Goal: Use online tool/utility: Utilize a website feature to perform a specific function

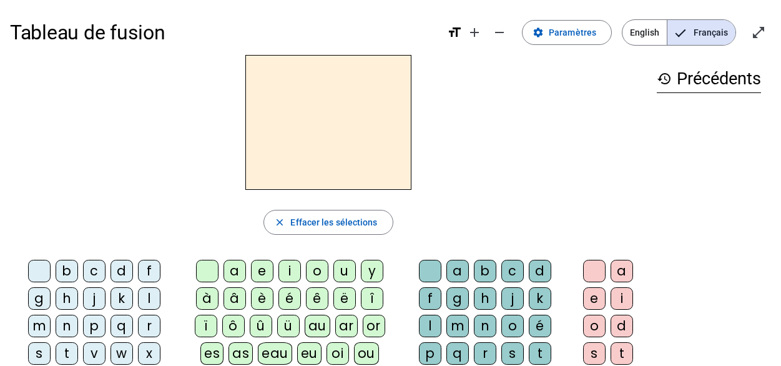
scroll to position [51, 0]
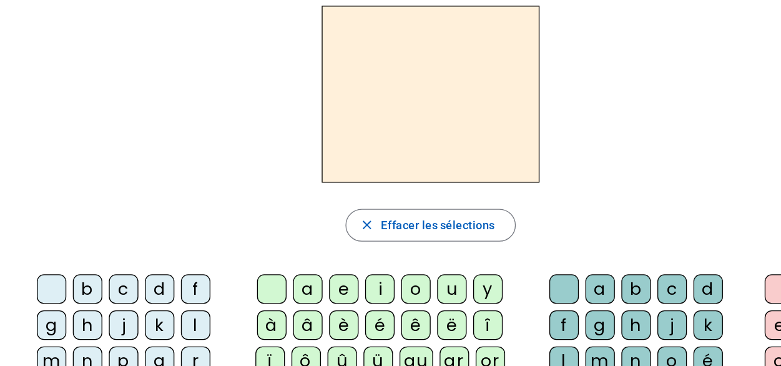
click at [56, 217] on div "b" at bounding box center [67, 220] width 22 height 22
click at [313, 221] on div "o" at bounding box center [317, 220] width 22 height 22
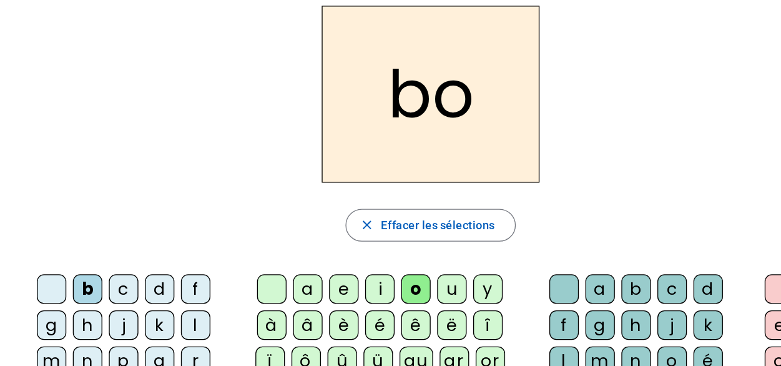
click at [441, 264] on div "l" at bounding box center [430, 275] width 22 height 22
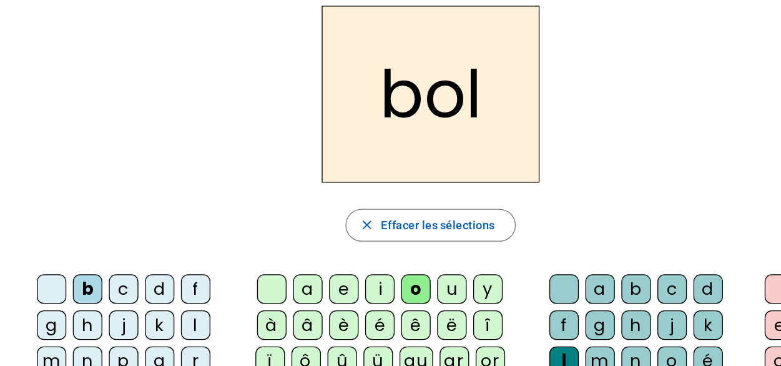
click at [51, 291] on div "s" at bounding box center [39, 302] width 22 height 22
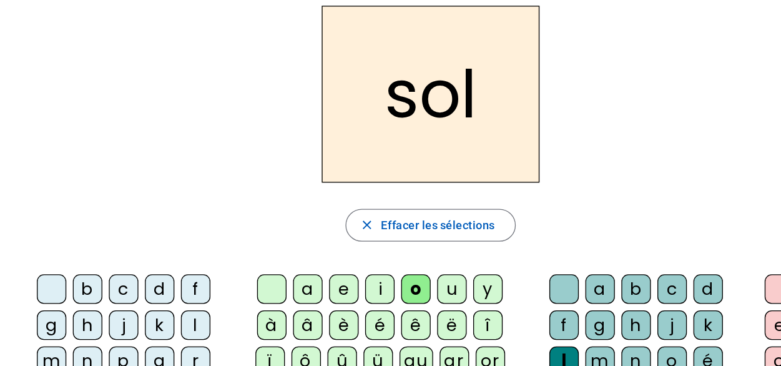
click at [286, 217] on div "i" at bounding box center [289, 220] width 22 height 22
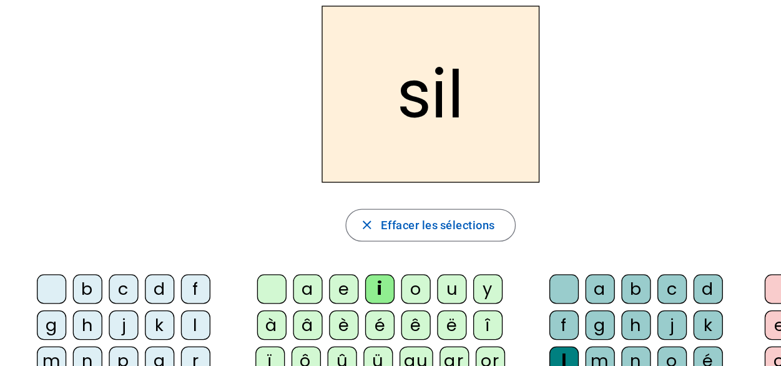
click at [424, 219] on div at bounding box center [430, 220] width 22 height 22
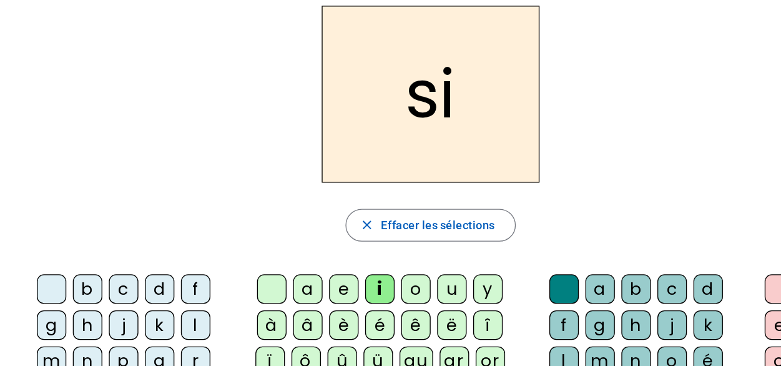
click at [78, 264] on div "n" at bounding box center [67, 275] width 22 height 22
click at [263, 220] on div "e" at bounding box center [262, 220] width 22 height 22
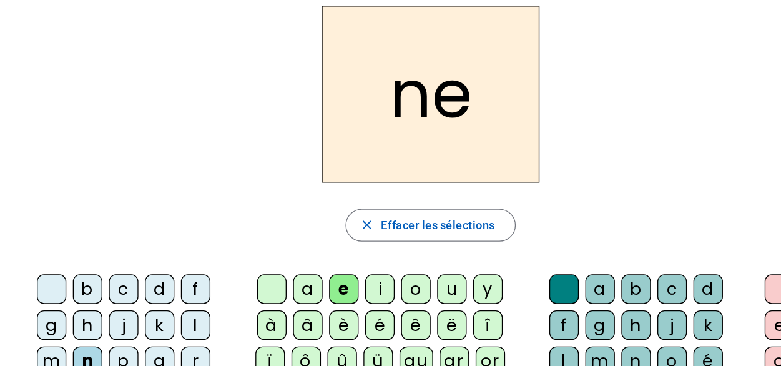
click at [138, 249] on div "l" at bounding box center [149, 248] width 22 height 22
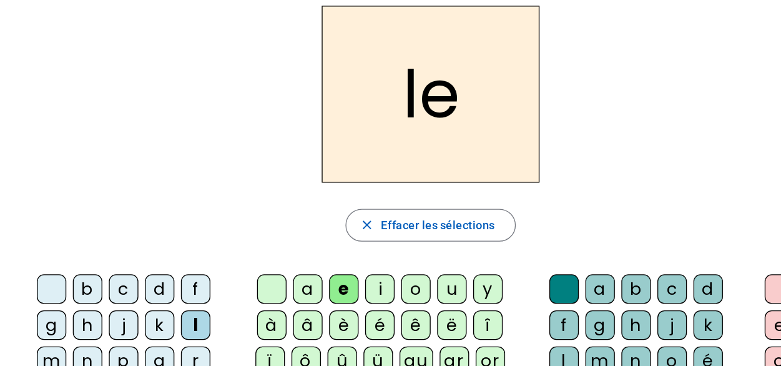
click at [232, 220] on div "a" at bounding box center [234, 220] width 22 height 22
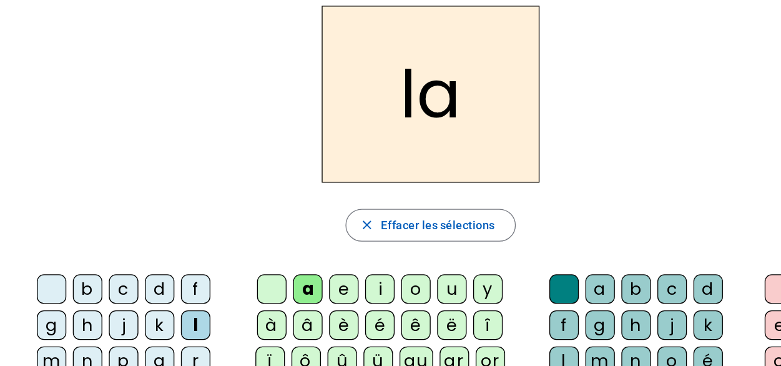
click at [105, 291] on div "v" at bounding box center [94, 302] width 22 height 22
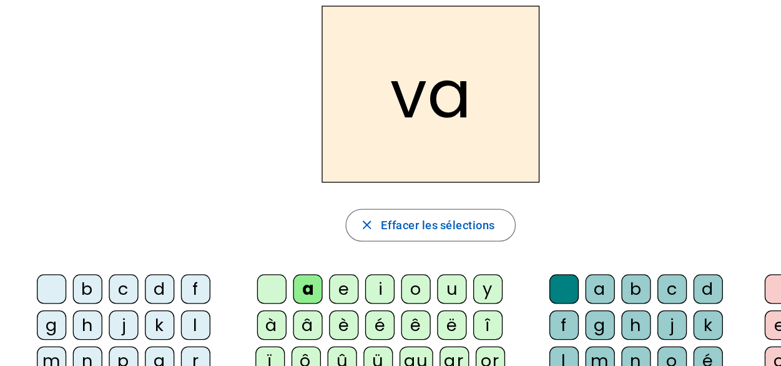
click at [78, 291] on div "t" at bounding box center [67, 302] width 22 height 22
click at [260, 222] on div "e" at bounding box center [262, 220] width 22 height 22
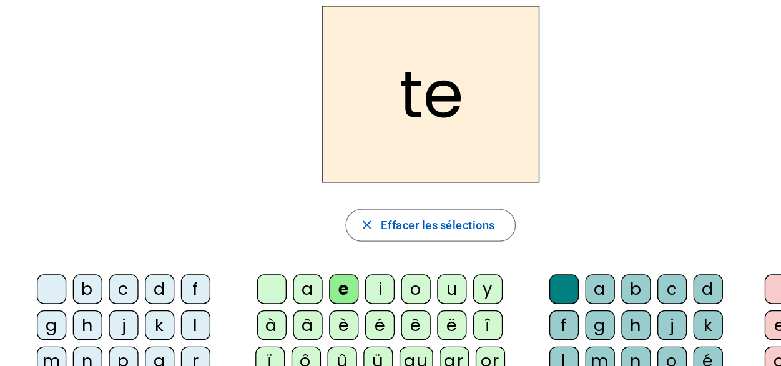
click at [110, 218] on div "d" at bounding box center [121, 220] width 22 height 22
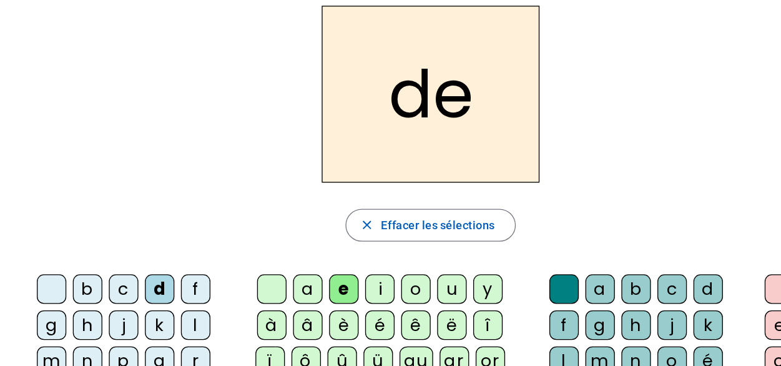
click at [51, 264] on div "m" at bounding box center [39, 275] width 22 height 22
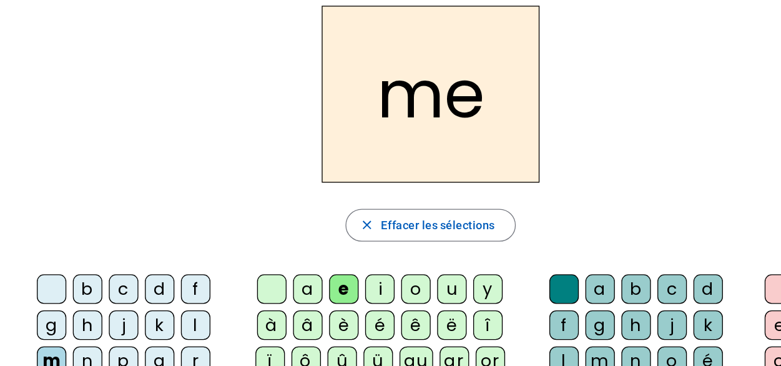
click at [235, 218] on div "a" at bounding box center [234, 220] width 22 height 22
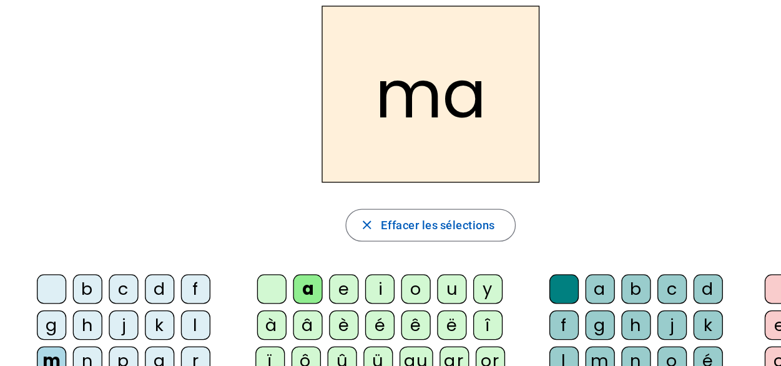
click at [441, 264] on div "l" at bounding box center [430, 275] width 22 height 22
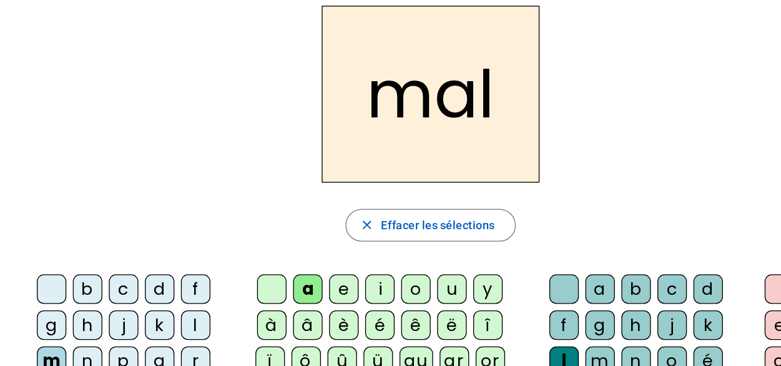
click at [56, 222] on div "b" at bounding box center [67, 220] width 22 height 22
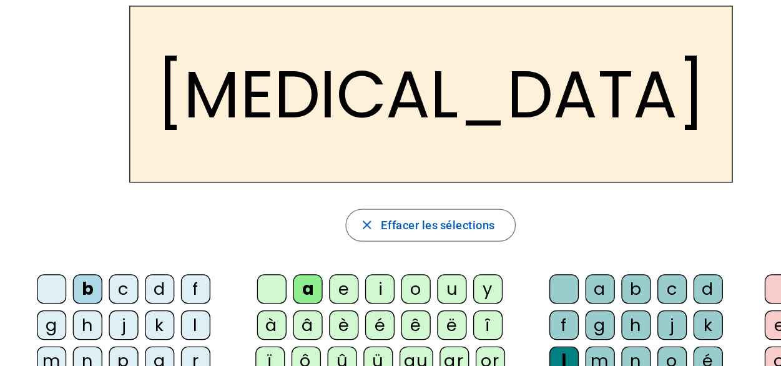
click at [501, 219] on div "c" at bounding box center [512, 220] width 22 height 22
